Goal: Navigation & Orientation: Understand site structure

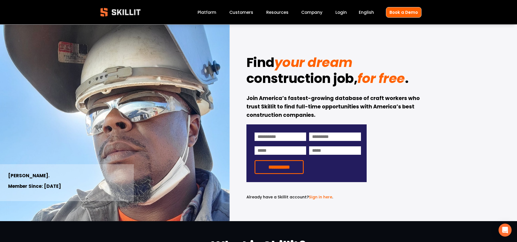
click at [318, 13] on link "Company" at bounding box center [311, 12] width 21 height 7
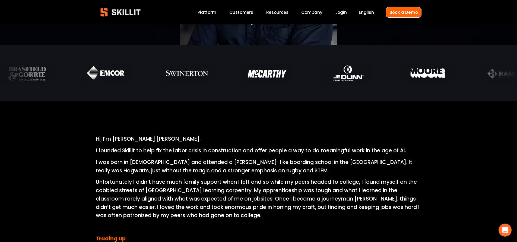
scroll to position [217, 0]
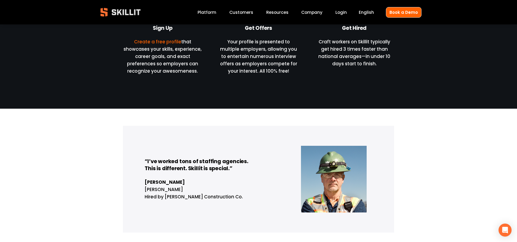
scroll to position [624, 0]
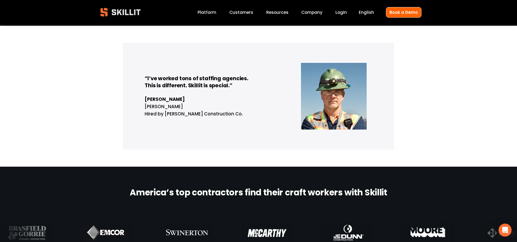
click at [215, 12] on link "Platform" at bounding box center [207, 12] width 19 height 7
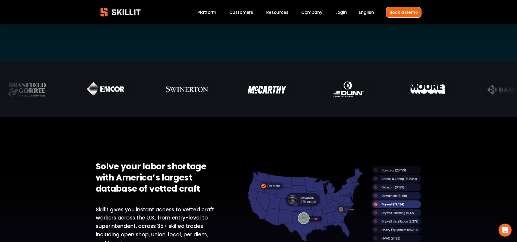
scroll to position [353, 0]
